Goal: Navigation & Orientation: Go to known website

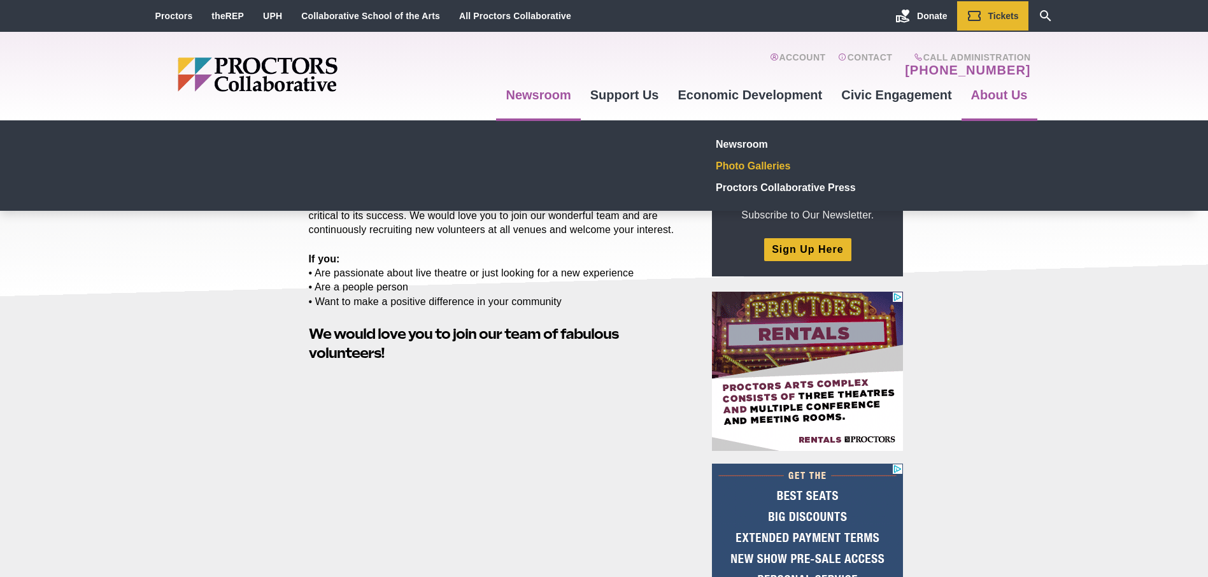
click at [776, 163] on link "Photo Galleries" at bounding box center [804, 166] width 186 height 22
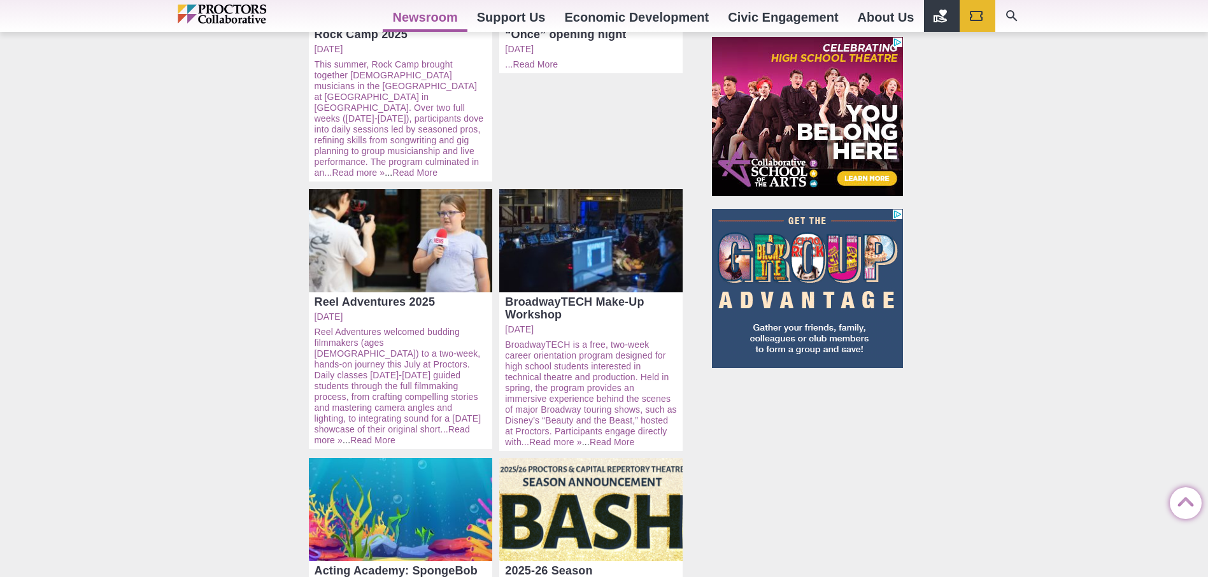
scroll to position [573, 0]
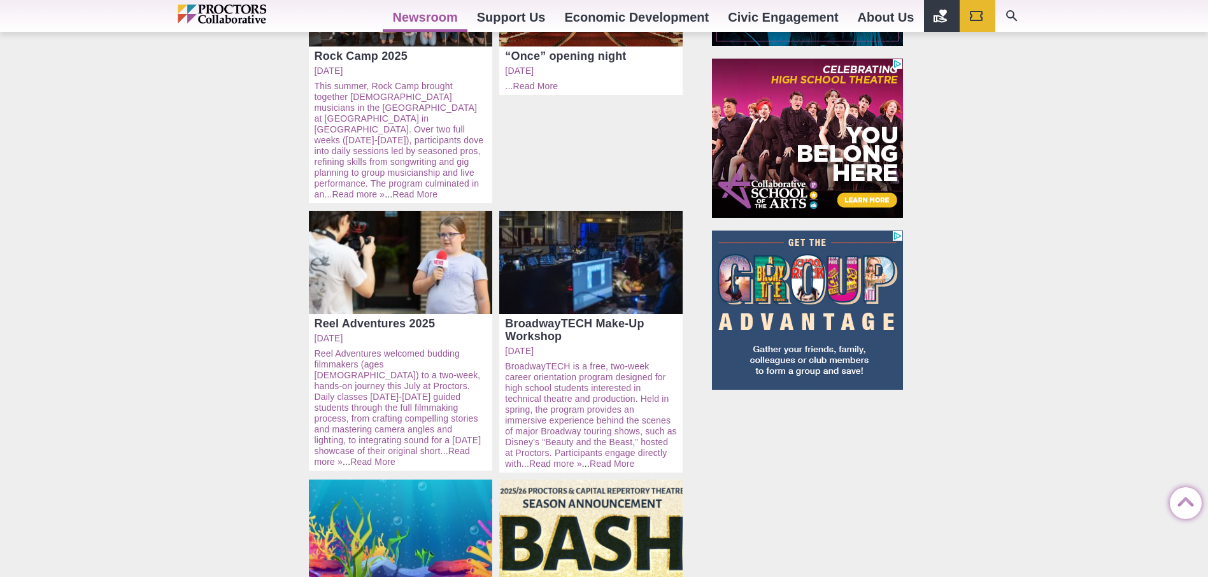
click at [795, 262] on img at bounding box center [807, 309] width 191 height 159
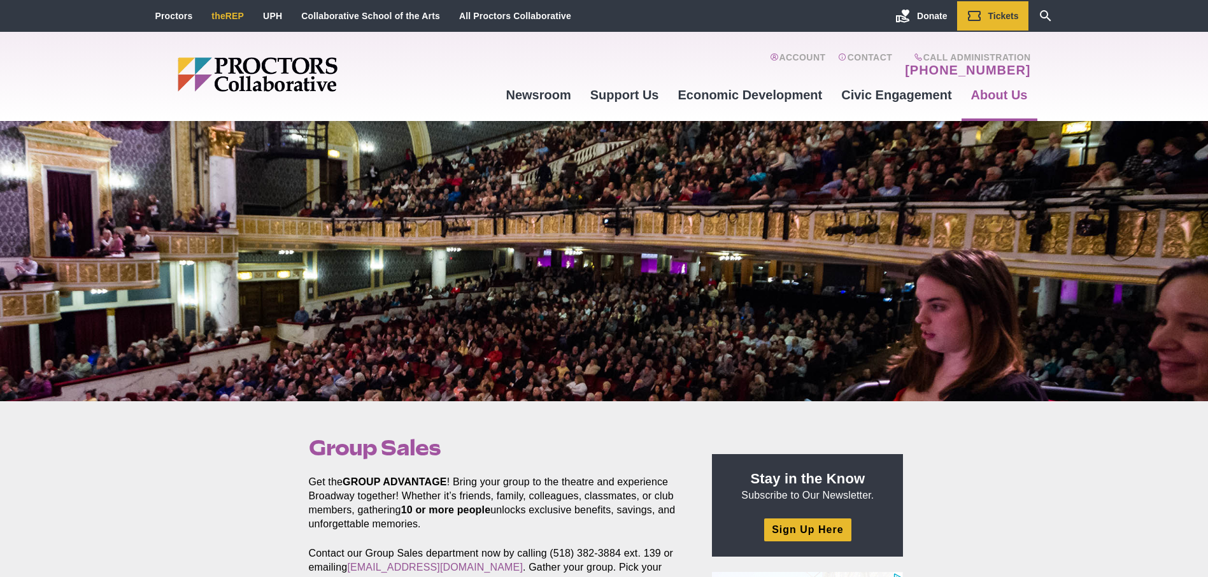
click at [233, 17] on link "theREP" at bounding box center [227, 16] width 32 height 10
